Goal: Information Seeking & Learning: Learn about a topic

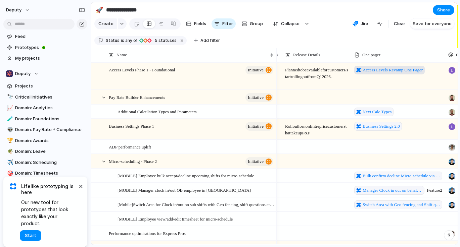
click at [402, 70] on span "Access Levels Revamp One Pager" at bounding box center [392, 70] width 60 height 7
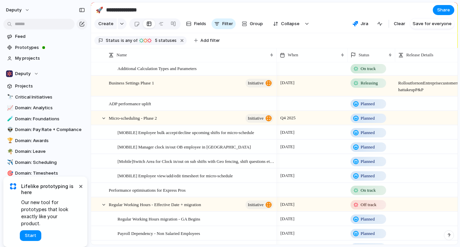
scroll to position [78, 0]
